Goal: Information Seeking & Learning: Learn about a topic

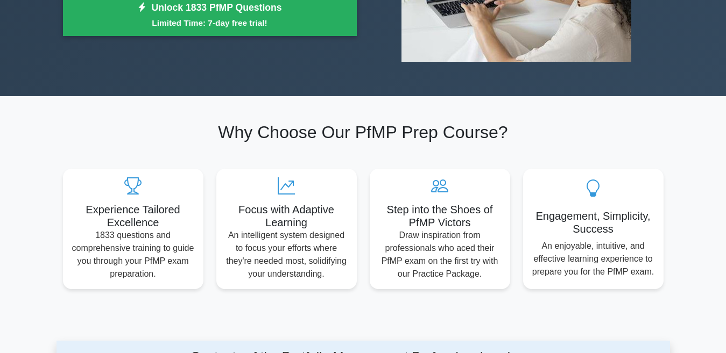
scroll to position [238, 0]
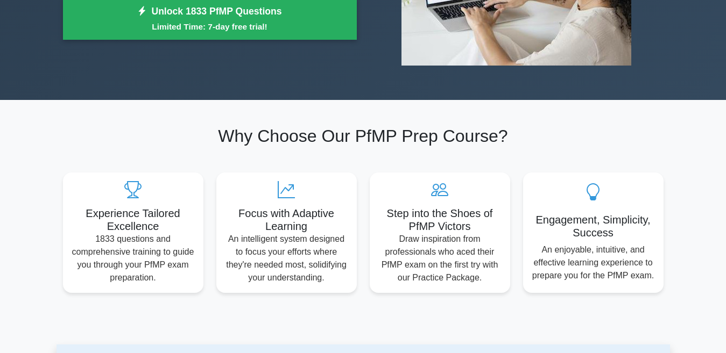
click at [505, 131] on h2 "Why Choose Our PfMP Prep Course?" at bounding box center [363, 136] width 600 height 20
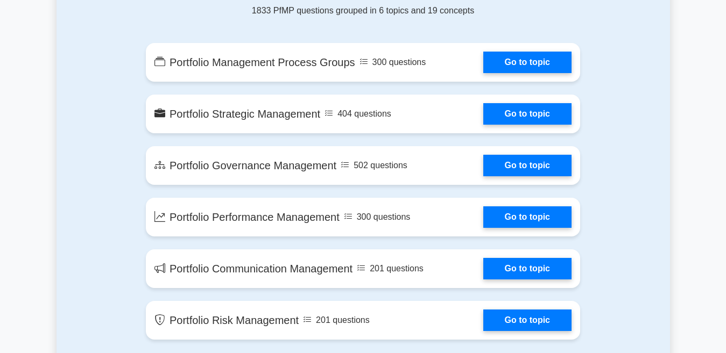
scroll to position [633, 0]
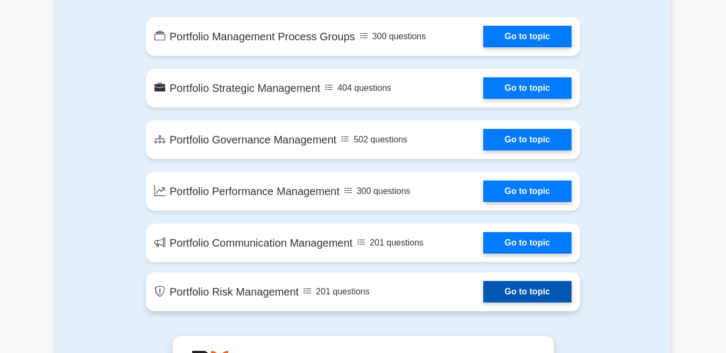
click at [483, 294] on link "Go to topic" at bounding box center [527, 292] width 88 height 22
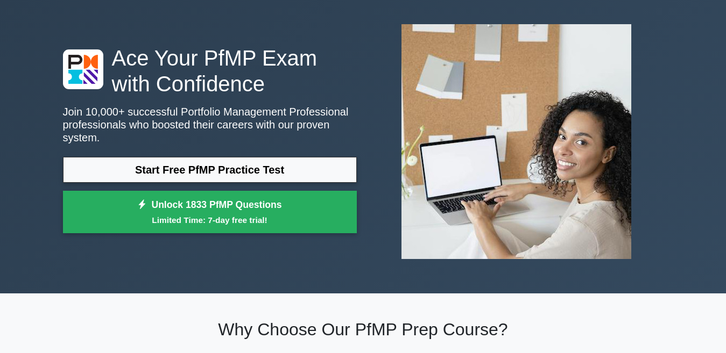
scroll to position [0, 0]
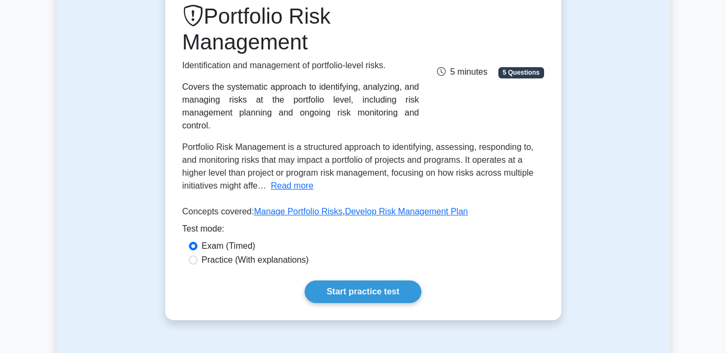
scroll to position [150, 0]
